Goal: Transaction & Acquisition: Purchase product/service

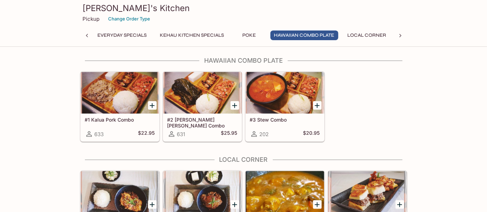
scroll to position [446, 0]
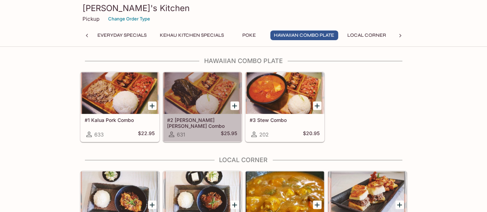
click at [199, 114] on div "#2 [PERSON_NAME] [PERSON_NAME] Combo 631 $25.95" at bounding box center [202, 128] width 78 height 28
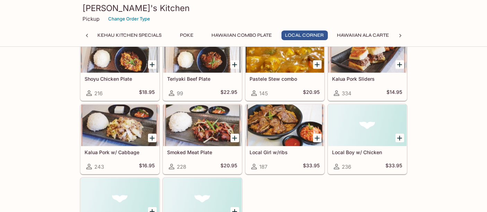
scroll to position [586, 0]
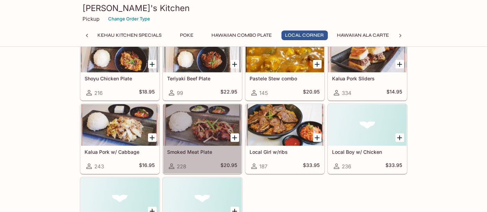
click at [206, 151] on h5 "Smoked Meat Plate" at bounding box center [202, 152] width 70 height 6
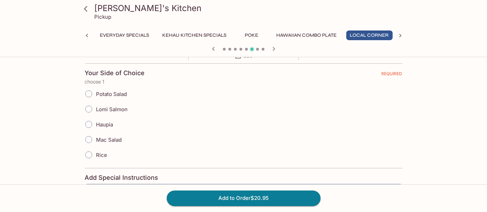
scroll to position [147, 0]
